Goal: Information Seeking & Learning: Learn about a topic

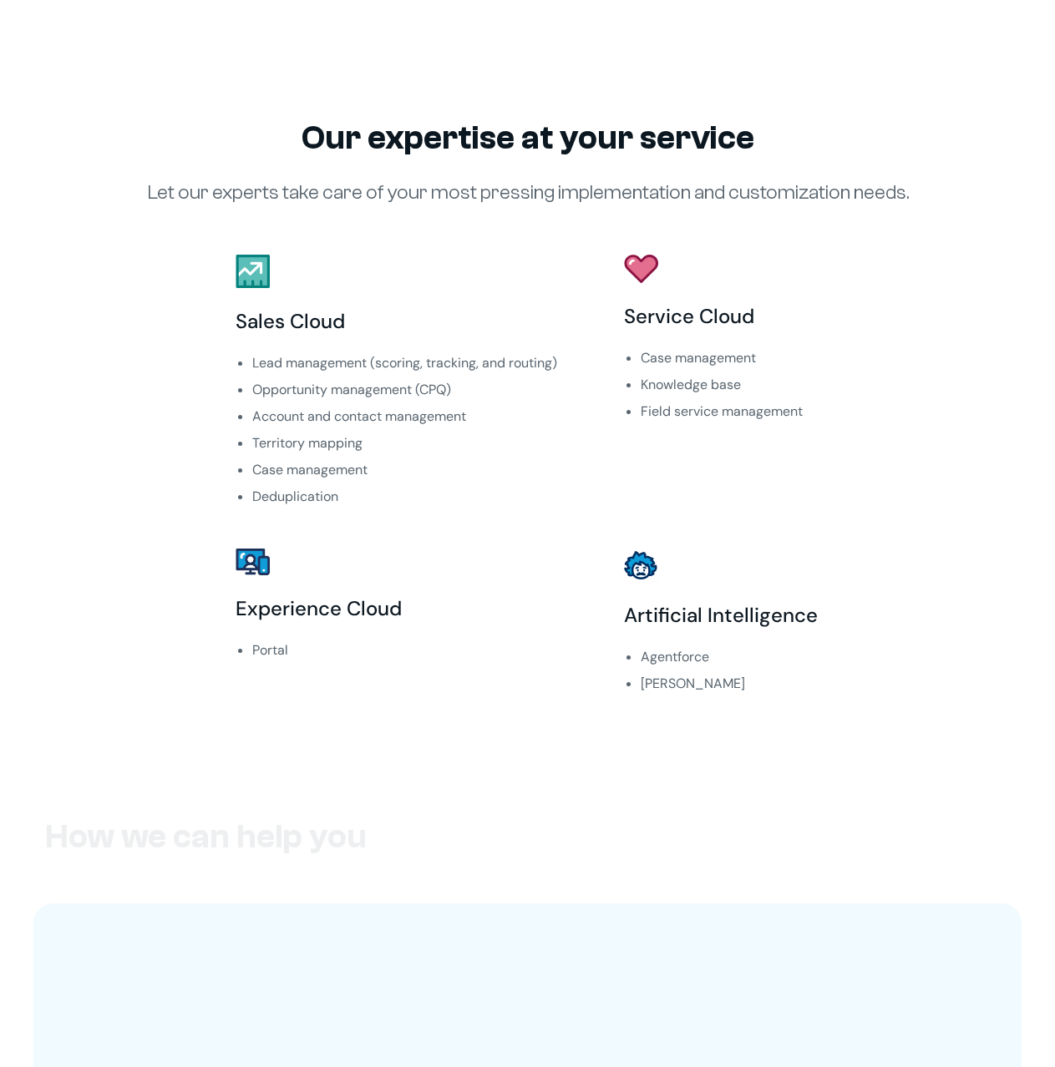
scroll to position [1169, 0]
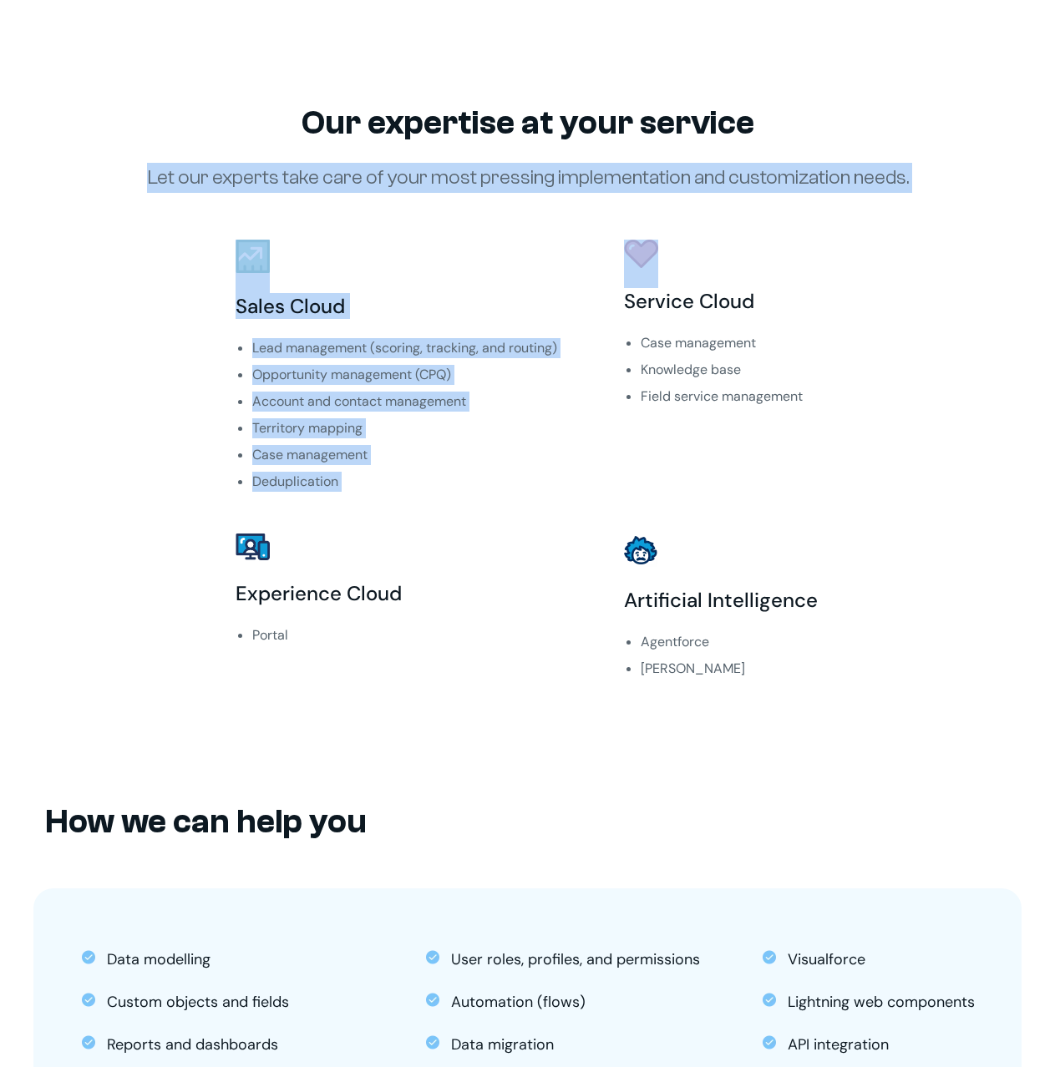
drag, startPoint x: 190, startPoint y: 177, endPoint x: 995, endPoint y: 173, distance: 804.2
click at [995, 173] on div "Our expertise at your service Let our experts take care of your most pressing i…" at bounding box center [527, 413] width 1055 height 680
click at [89, 190] on div "Our expertise at your service Let our experts take care of your most pressing i…" at bounding box center [528, 413] width 888 height 680
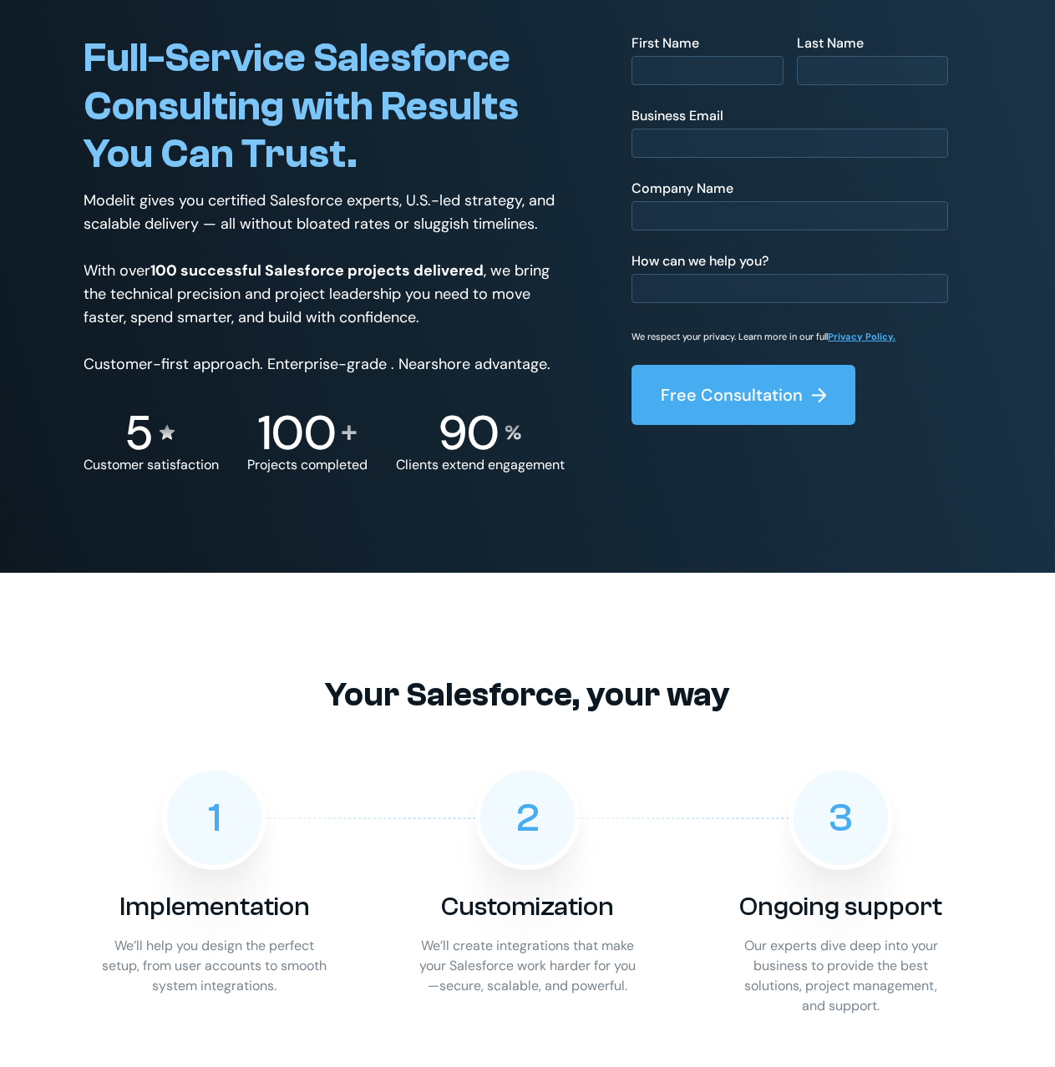
scroll to position [0, 0]
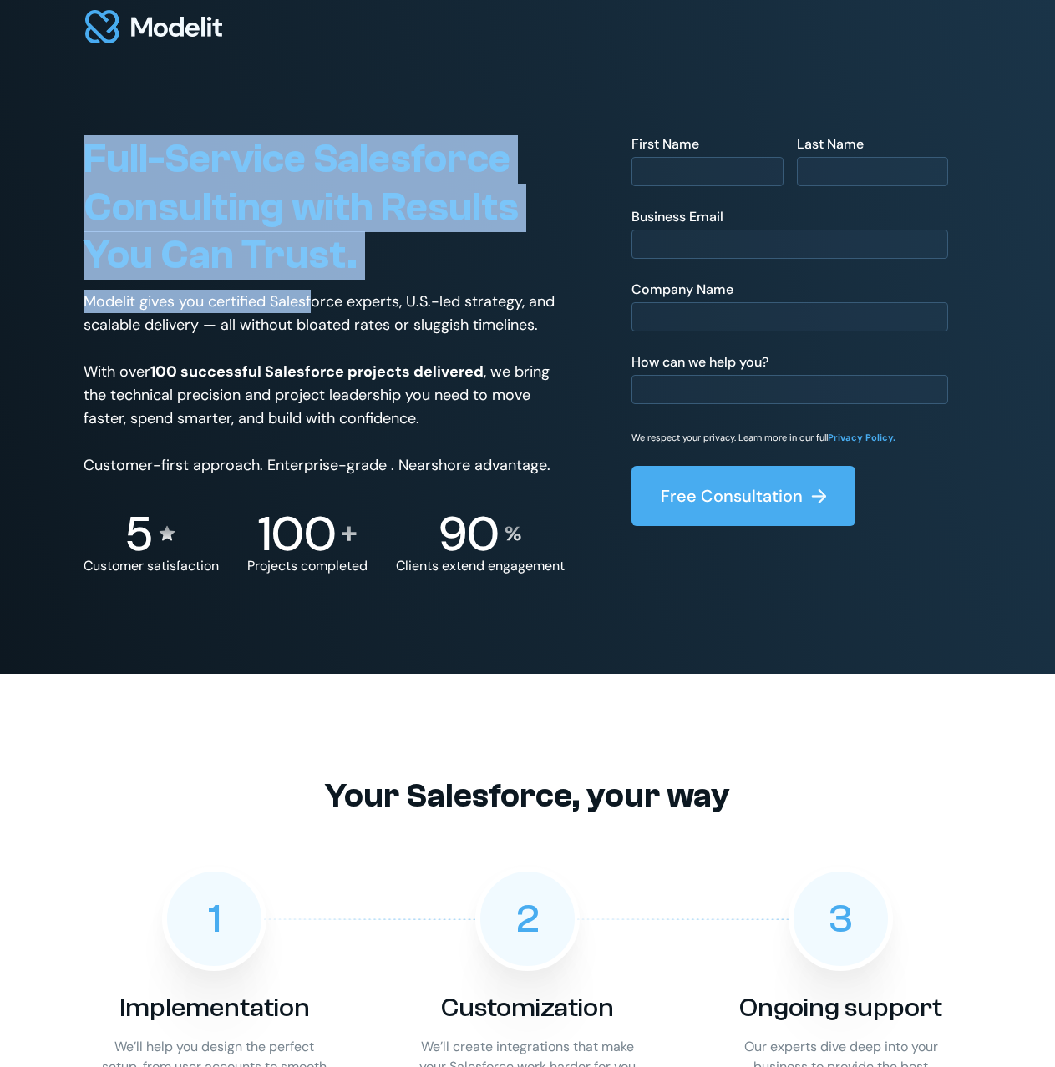
drag, startPoint x: 110, startPoint y: 160, endPoint x: 314, endPoint y: 292, distance: 242.7
click at [314, 292] on div "Full-Service Salesforce Consulting with Results You Can Trust. Modelit gives yo…" at bounding box center [527, 337] width 1055 height 674
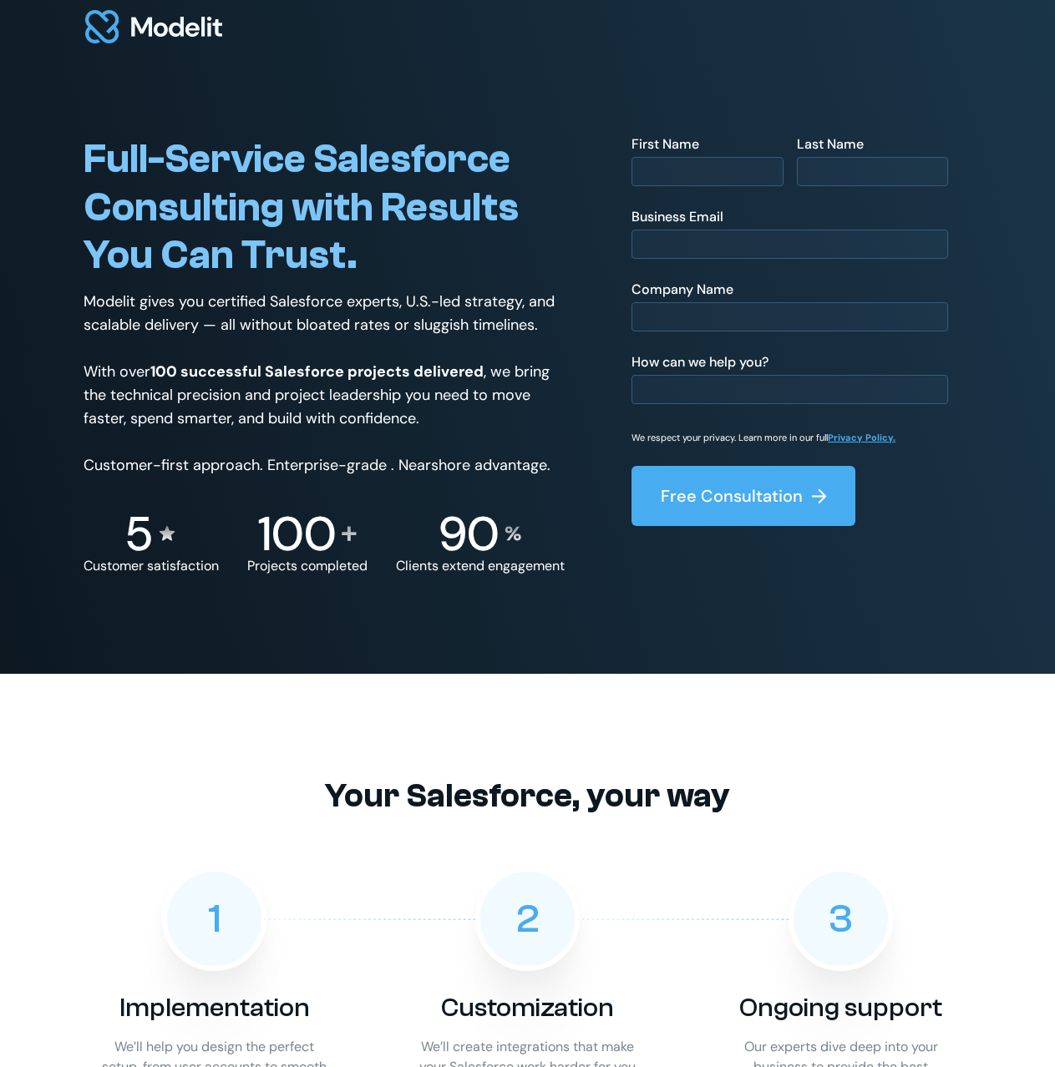
click at [438, 305] on p "Modelit gives you certified Salesforce experts, U.S.-led strategy, and scalable…" at bounding box center [324, 383] width 481 height 187
drag, startPoint x: 540, startPoint y: 463, endPoint x: 549, endPoint y: 461, distance: 8.5
click at [539, 461] on p "Modelit gives you certified Salesforce experts, U.S.-led strategy, and scalable…" at bounding box center [324, 383] width 481 height 187
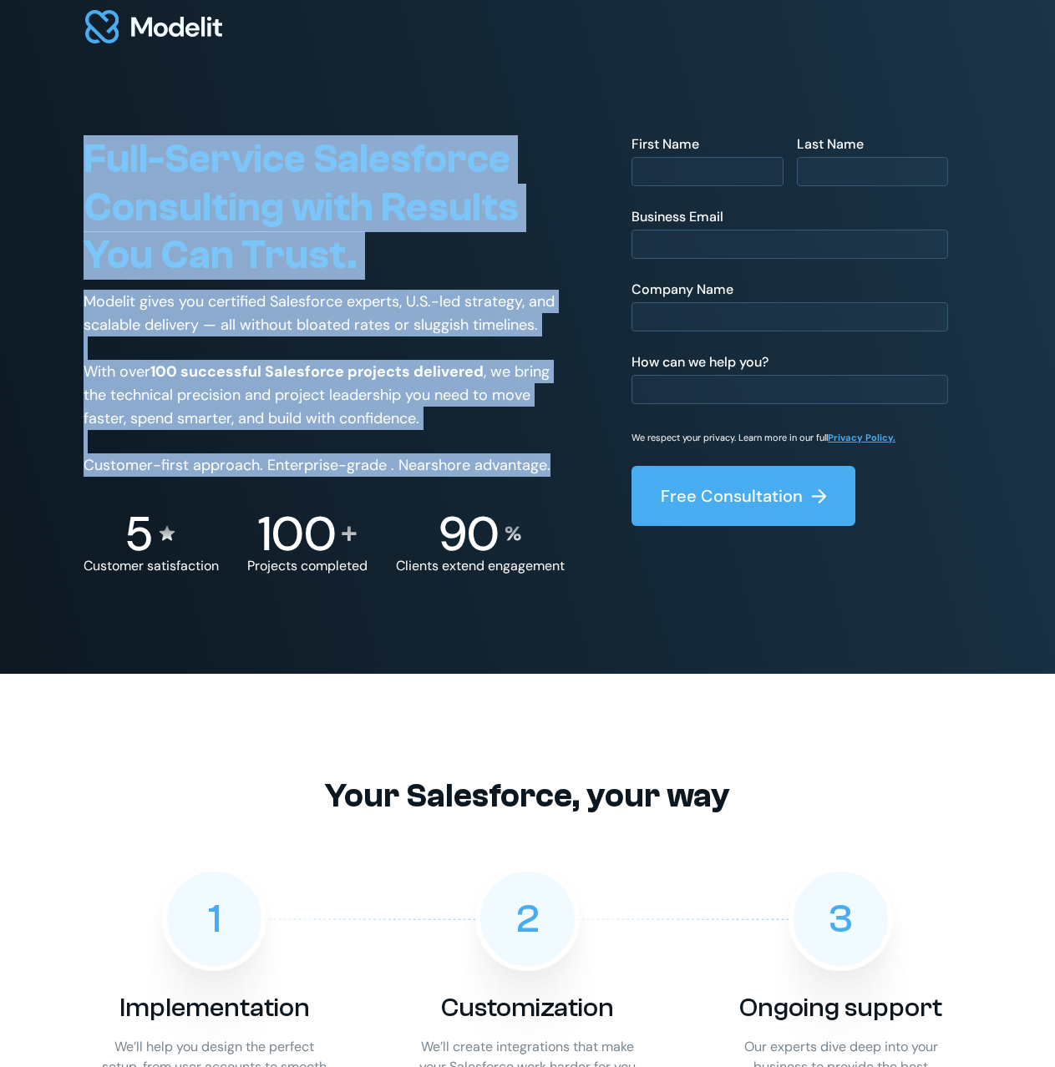
drag, startPoint x: 554, startPoint y: 463, endPoint x: 83, endPoint y: 159, distance: 560.5
click at [83, 159] on div "Full-Service Salesforce Consulting with Results You Can Trust. Modelit gives yo…" at bounding box center [527, 337] width 1055 height 674
click at [235, 150] on span "Full-Service Salesforce Consulting with Results You Can Trust." at bounding box center [301, 207] width 435 height 142
drag, startPoint x: 85, startPoint y: 159, endPoint x: 546, endPoint y: 462, distance: 551.7
click at [546, 462] on div "Full-Service Salesforce Consulting with Results You Can Trust. Modelit gives yo…" at bounding box center [324, 354] width 481 height 438
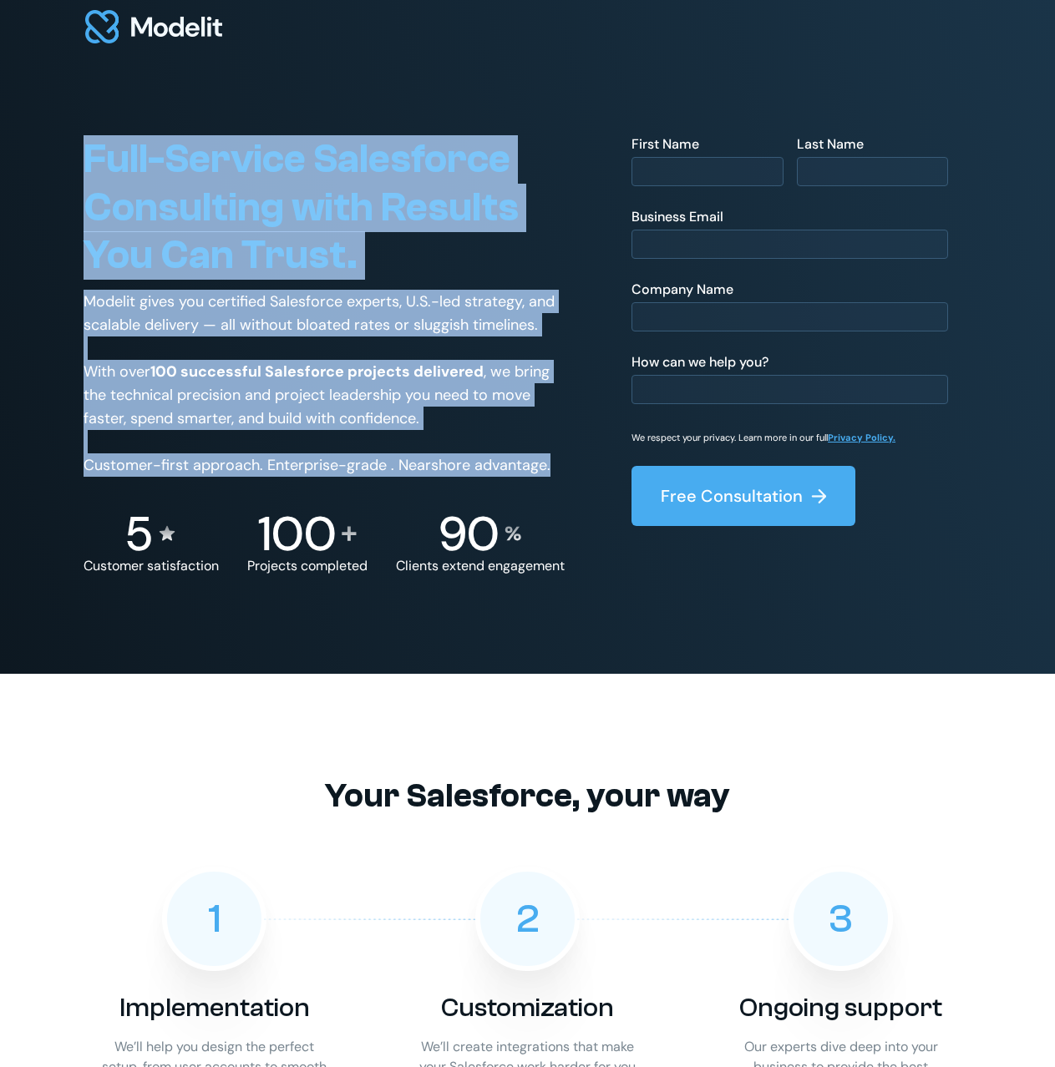
click at [272, 358] on p "Modelit gives you certified Salesforce experts, U.S.-led strategy, and scalable…" at bounding box center [324, 383] width 481 height 187
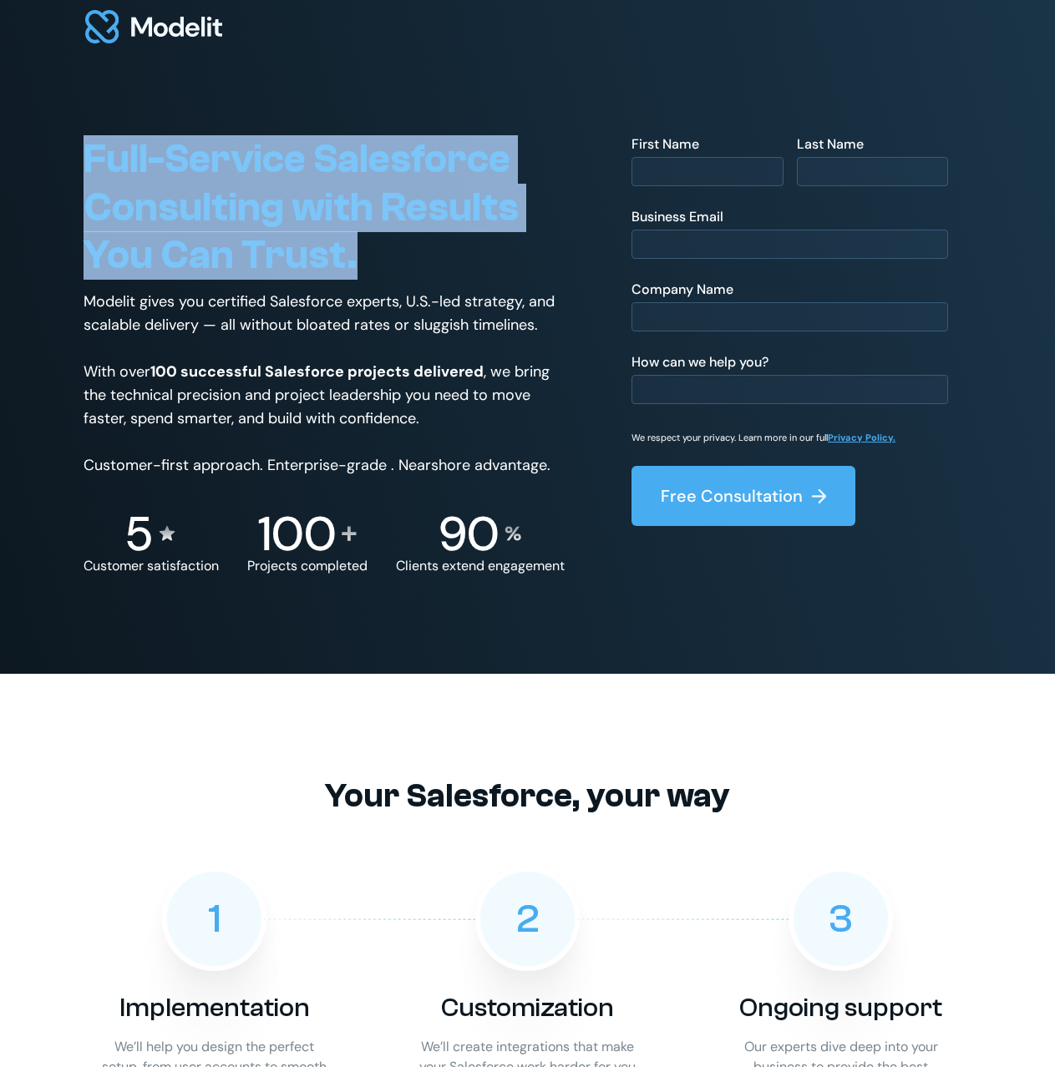
drag, startPoint x: 85, startPoint y: 151, endPoint x: 372, endPoint y: 276, distance: 312.3
click at [371, 276] on h1 "Full-Service Salesforce Consulting with Results You Can Trust." at bounding box center [324, 207] width 481 height 144
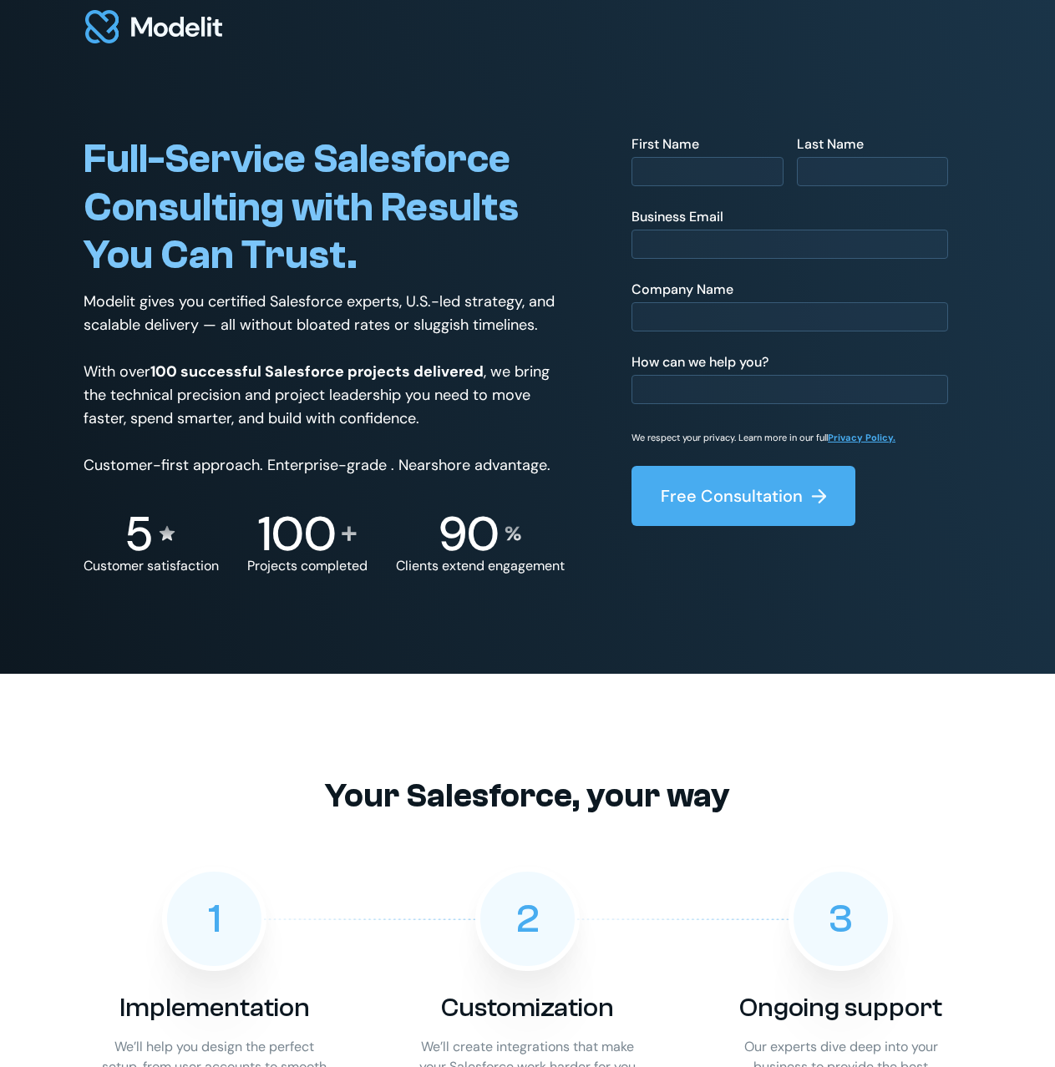
click at [478, 674] on div "Your Salesforce, your way 1 Implementation We’ll help you design the perfect se…" at bounding box center [528, 958] width 888 height 569
click at [318, 682] on div "Your Salesforce, your way 1 Implementation We’ll help you design the perfect se…" at bounding box center [528, 958] width 888 height 569
click at [514, 689] on div "Your Salesforce, your way 1 Implementation We’ll help you design the perfect se…" at bounding box center [528, 958] width 888 height 569
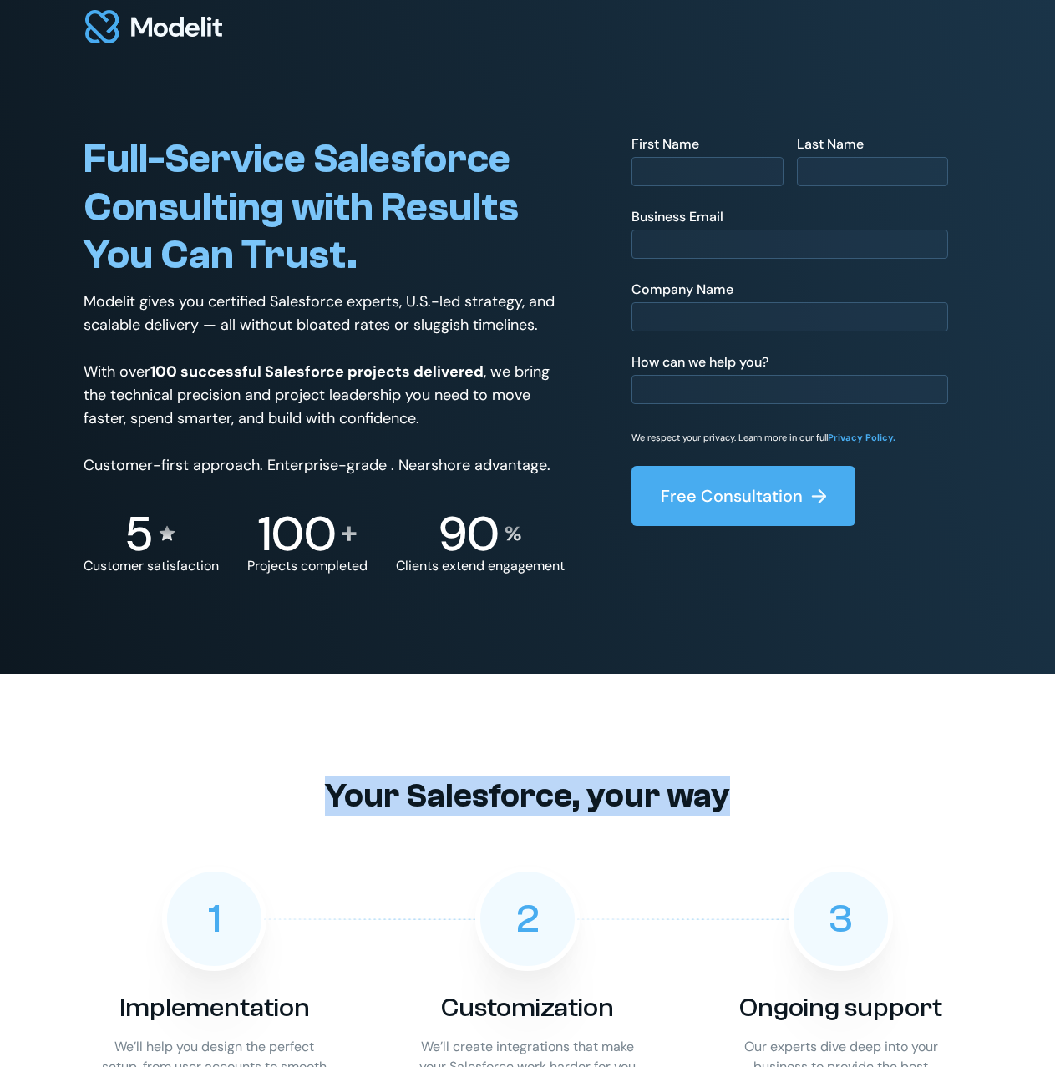
drag, startPoint x: 434, startPoint y: 792, endPoint x: 767, endPoint y: 801, distance: 332.5
click at [767, 801] on h2 "Your Salesforce, your way" at bounding box center [528, 796] width 888 height 40
click at [518, 803] on h2 "Your Salesforce, your way" at bounding box center [528, 796] width 888 height 40
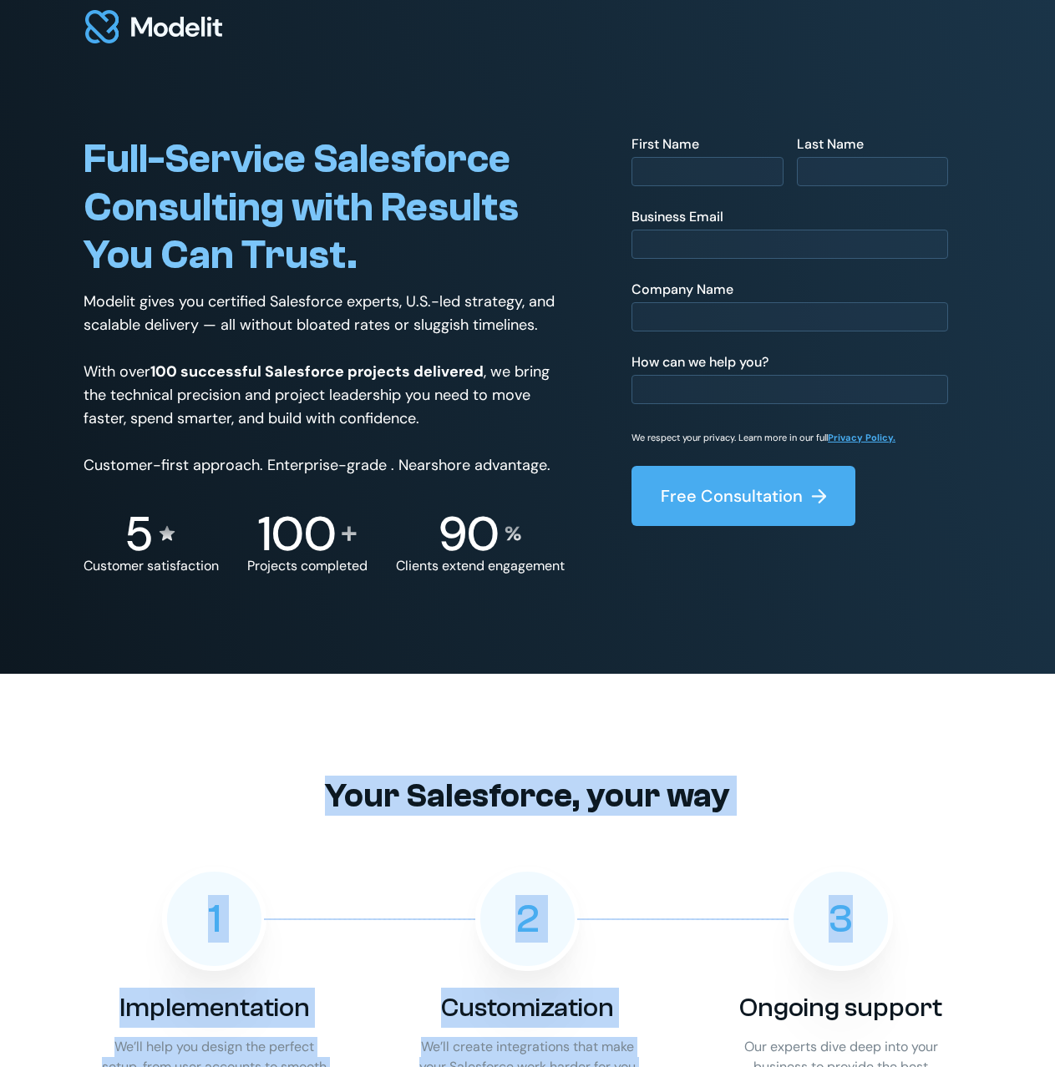
drag, startPoint x: 293, startPoint y: 761, endPoint x: 996, endPoint y: 864, distance: 710.7
click at [996, 864] on div "Your Salesforce, your way 1 Implementation We’ll help you design the perfect se…" at bounding box center [527, 958] width 1055 height 569
click at [865, 793] on h2 "Your Salesforce, your way" at bounding box center [528, 796] width 888 height 40
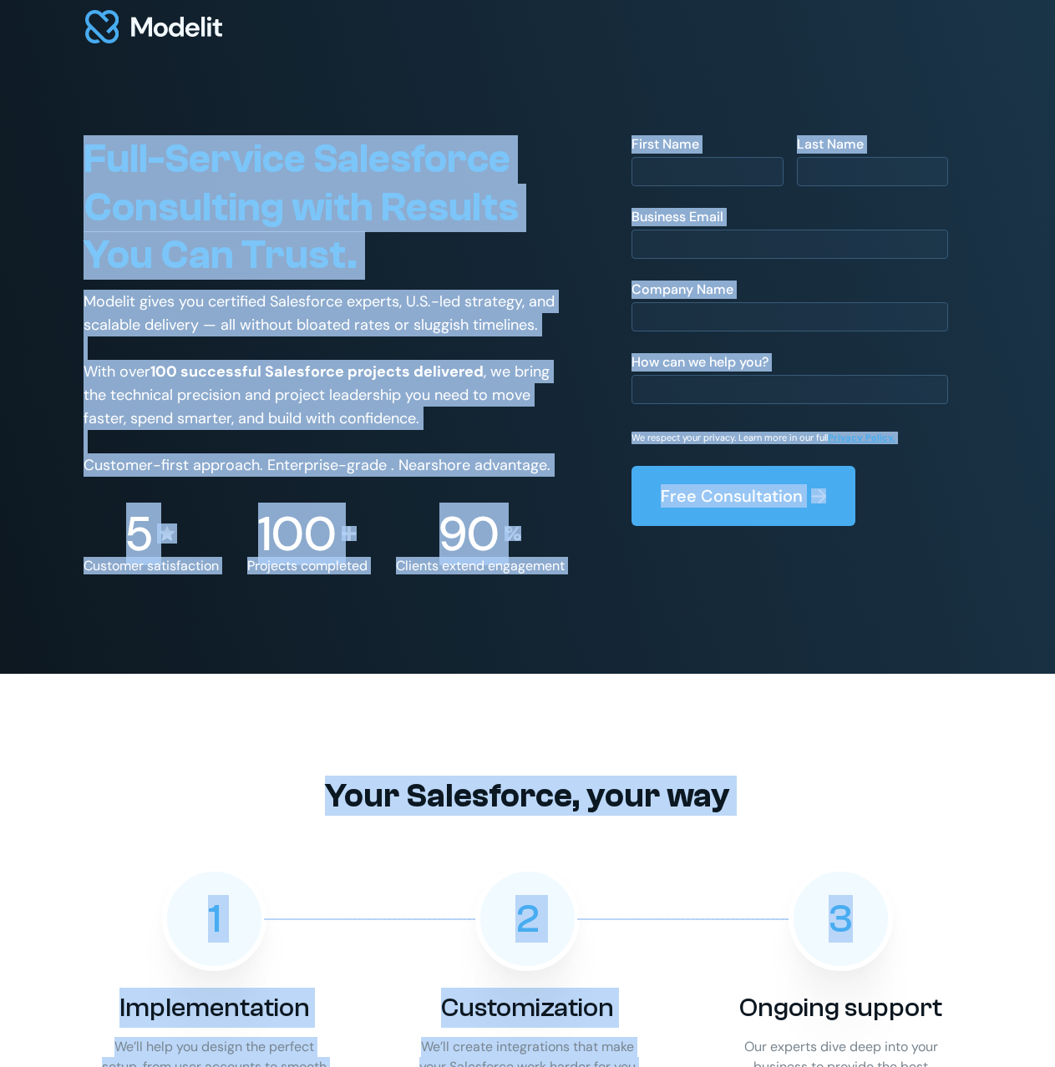
drag, startPoint x: 42, startPoint y: 109, endPoint x: 1025, endPoint y: 838, distance: 1224.4
click at [728, 681] on div "Your Salesforce, your way 1 Implementation We’ll help you design the perfect se…" at bounding box center [528, 958] width 888 height 569
click at [534, 793] on h2 "Your Salesforce, your way" at bounding box center [528, 796] width 888 height 40
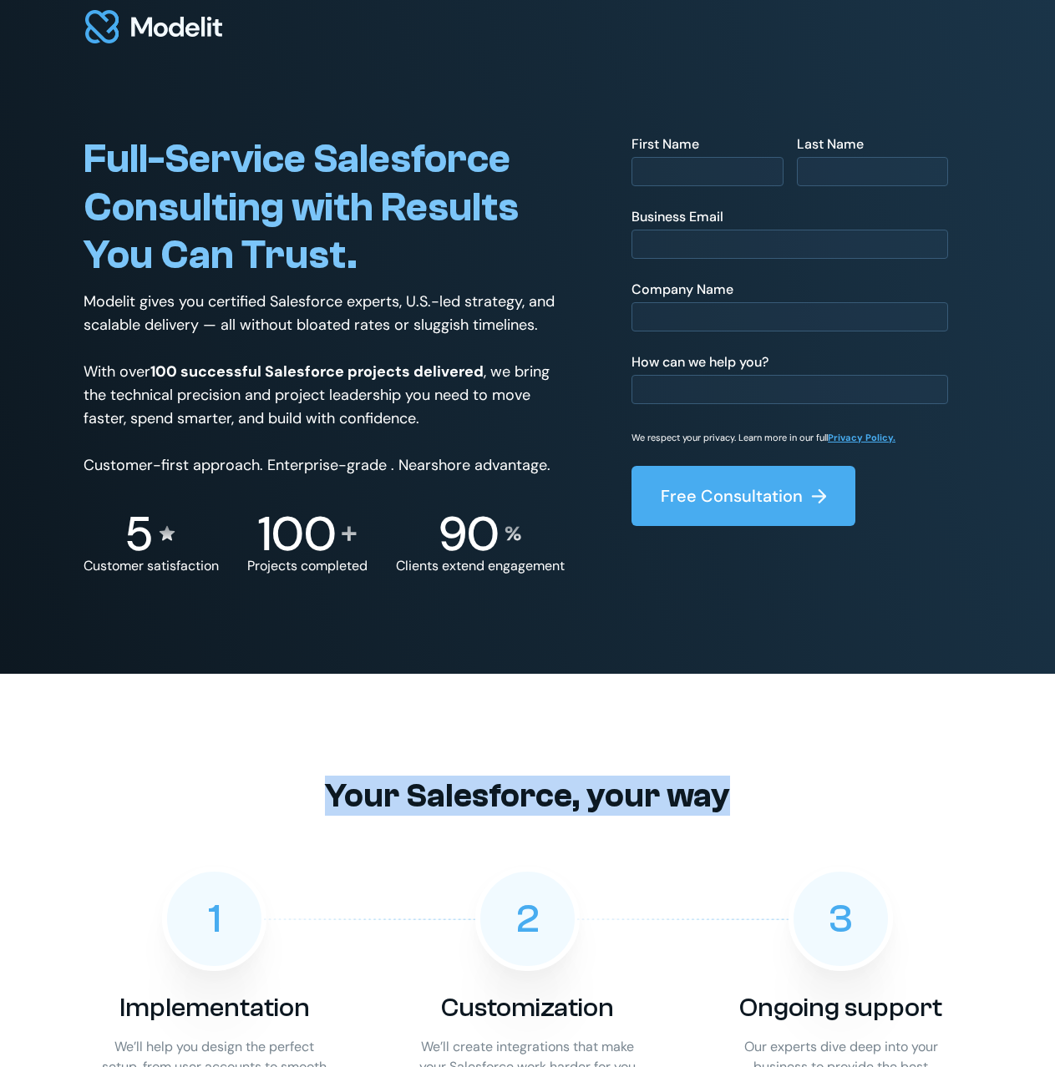
drag, startPoint x: 327, startPoint y: 790, endPoint x: 737, endPoint y: 798, distance: 410.1
click at [737, 798] on h2 "Your Salesforce, your way" at bounding box center [528, 796] width 888 height 40
